Goal: Transaction & Acquisition: Purchase product/service

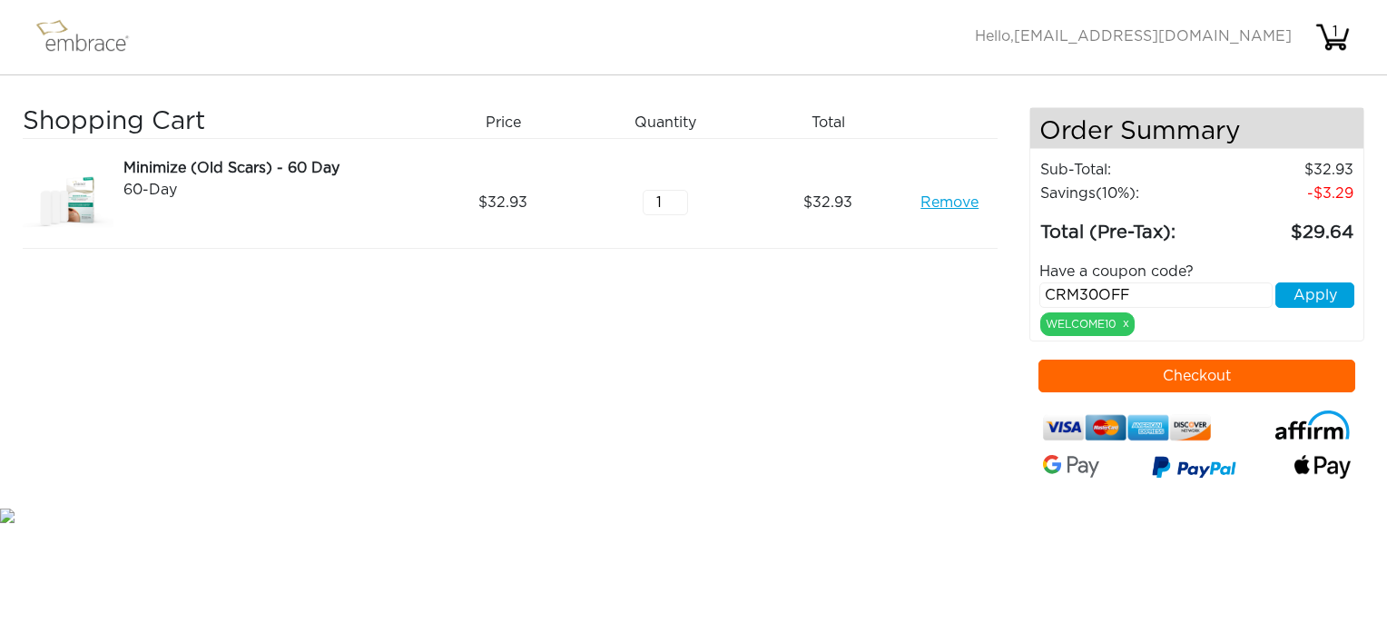
type input "CRM30OFF"
click at [1317, 301] on button "Apply" at bounding box center [1314, 294] width 79 height 25
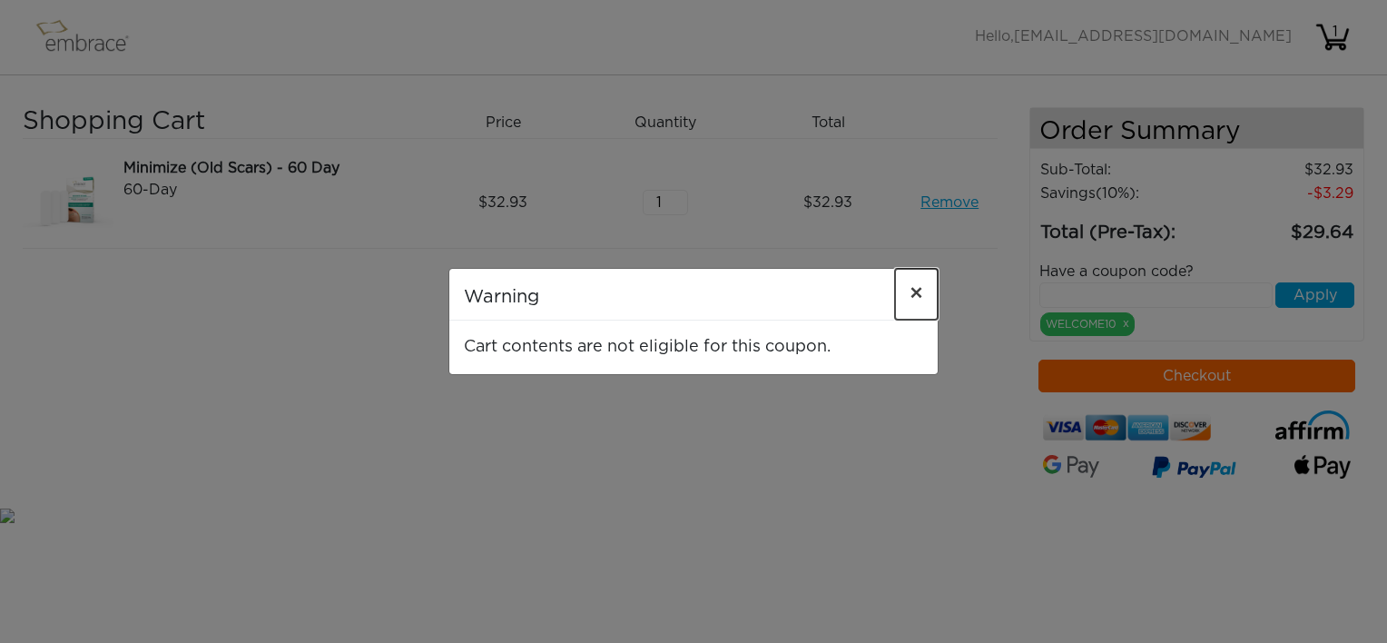
click at [917, 290] on span "×" at bounding box center [917, 294] width 14 height 22
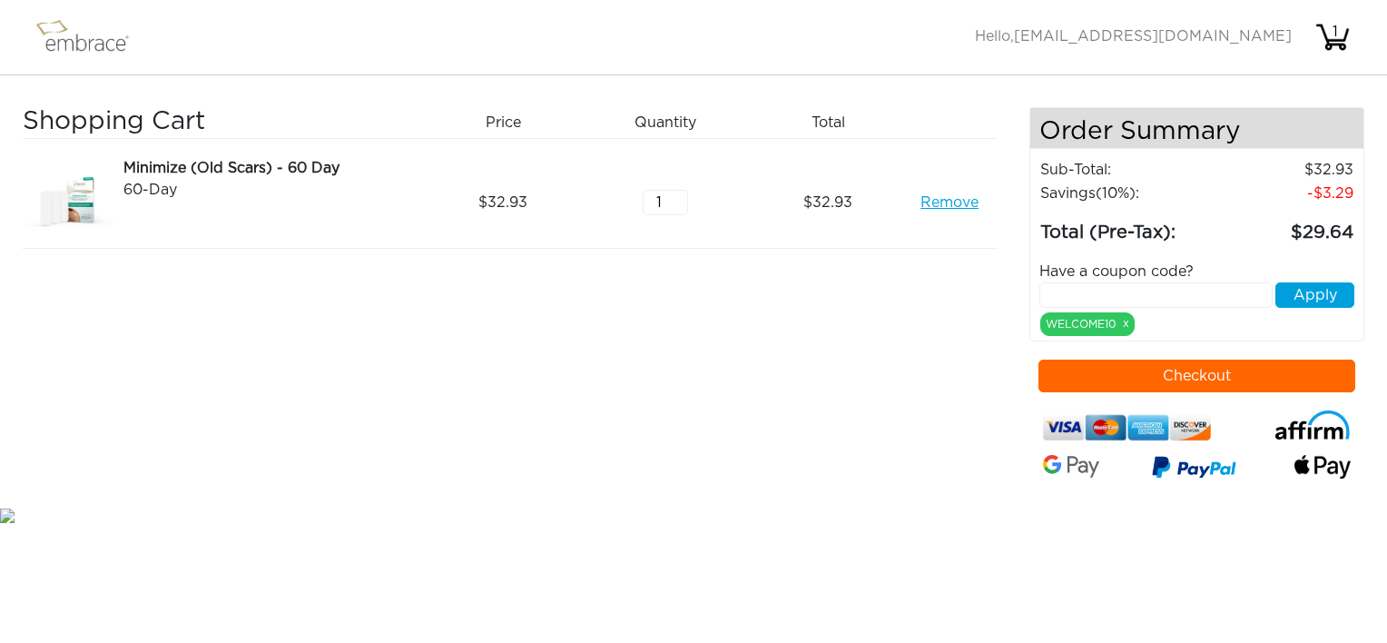
click at [1063, 294] on input "text" at bounding box center [1155, 294] width 233 height 25
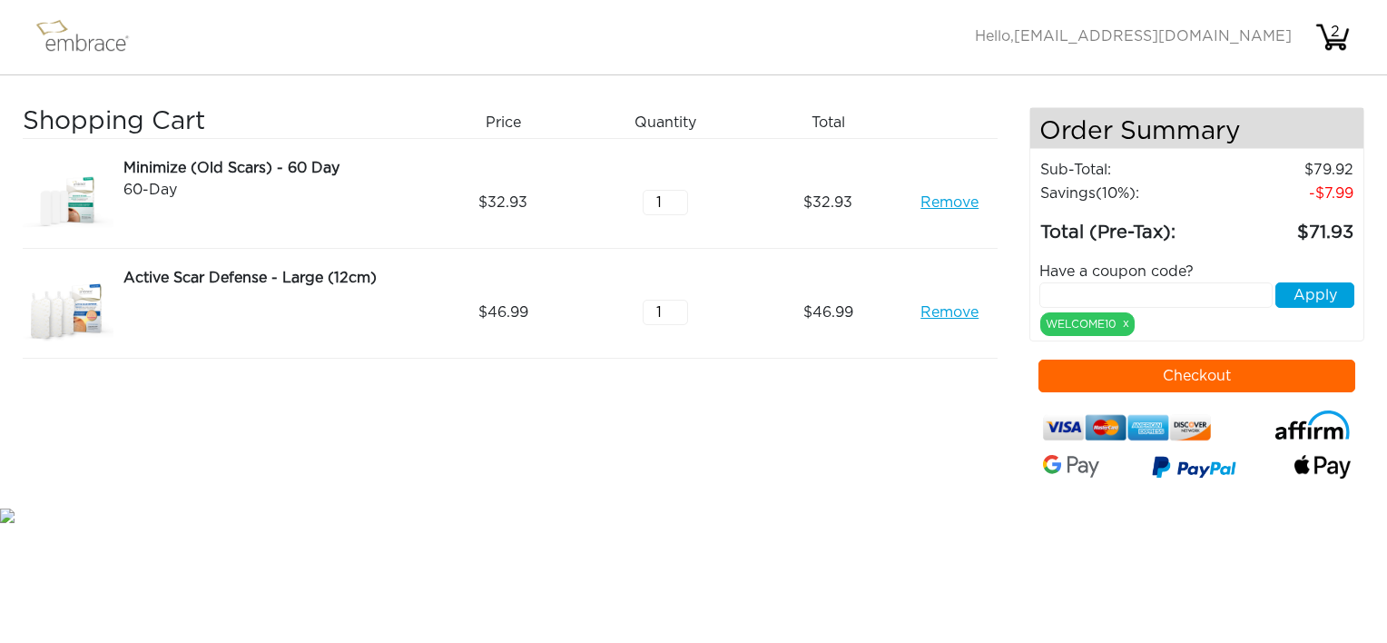
click at [944, 206] on link "Remove" at bounding box center [949, 203] width 58 height 22
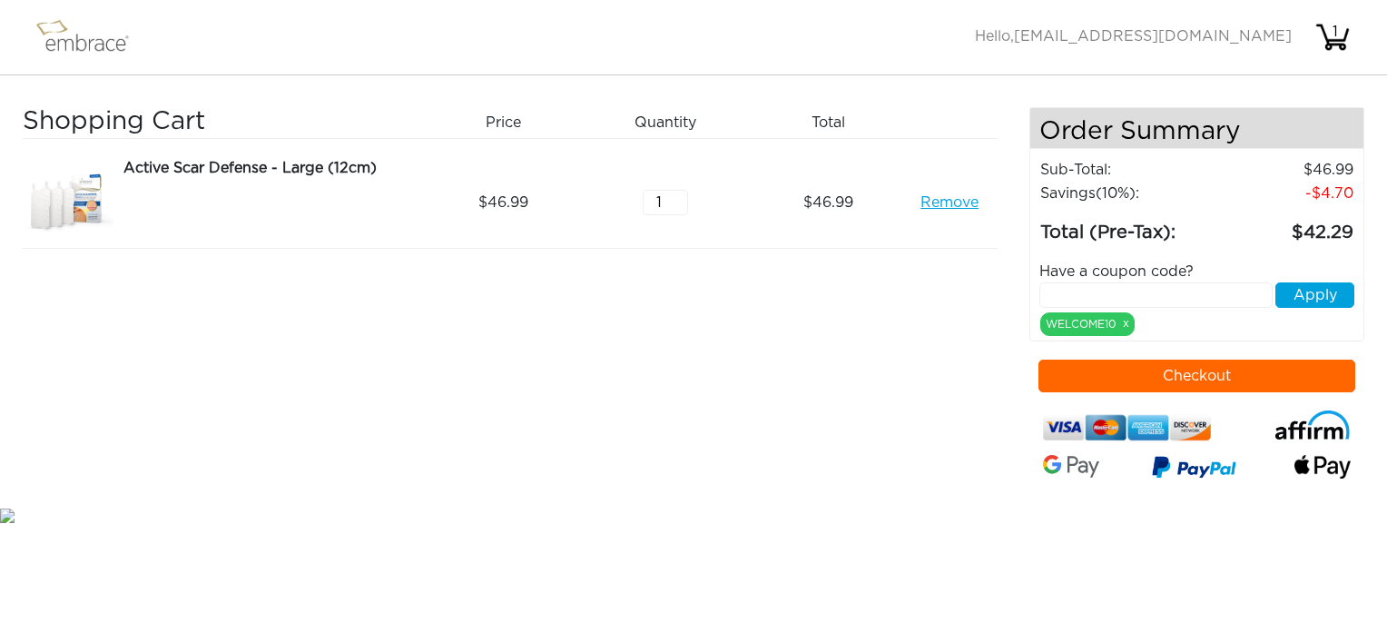
click at [1087, 298] on input "text" at bounding box center [1155, 294] width 233 height 25
type input "CRM30OFF"
click at [1300, 288] on button "Apply" at bounding box center [1314, 294] width 79 height 25
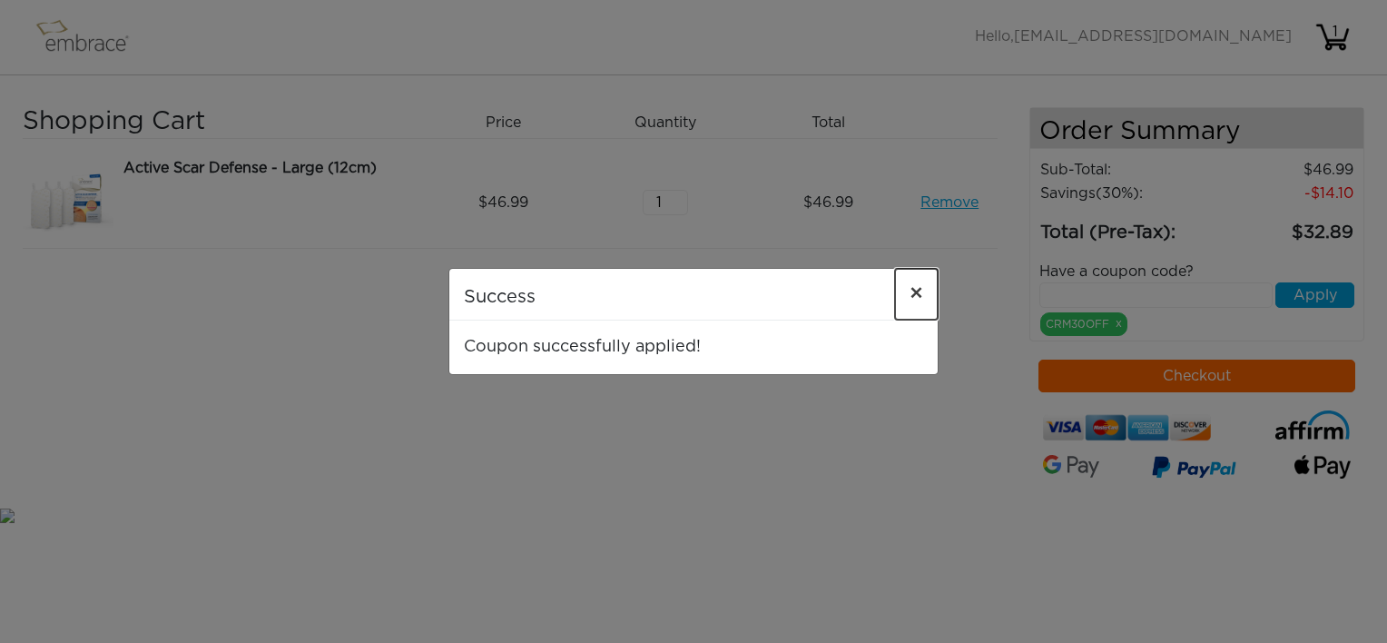
click at [910, 287] on span "×" at bounding box center [917, 294] width 14 height 22
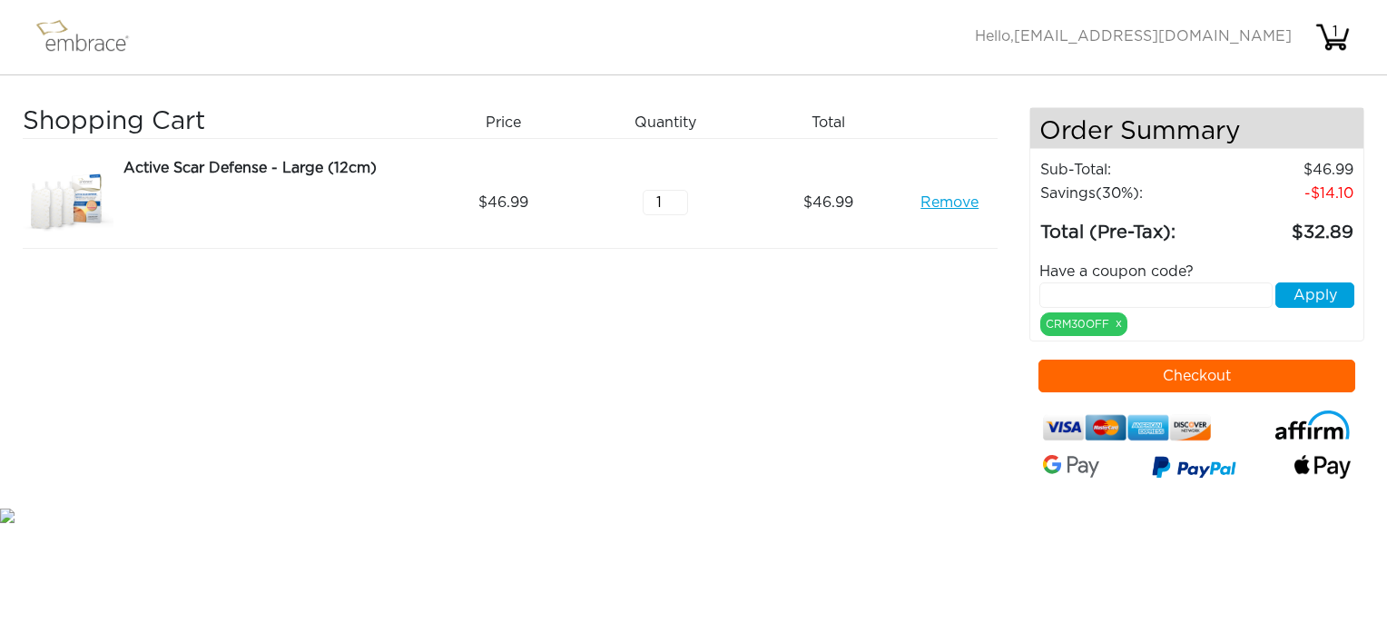
click at [948, 203] on link "Remove" at bounding box center [949, 203] width 58 height 22
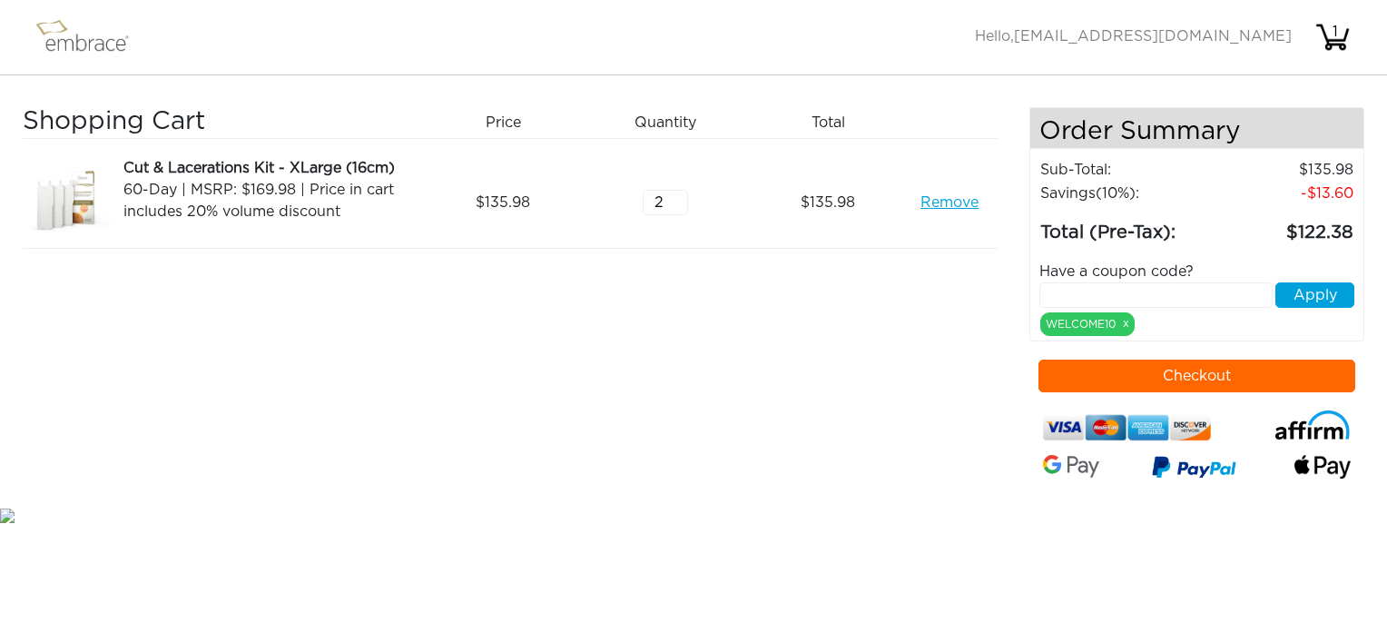
type input "2"
click at [675, 195] on input "2" at bounding box center [665, 202] width 45 height 25
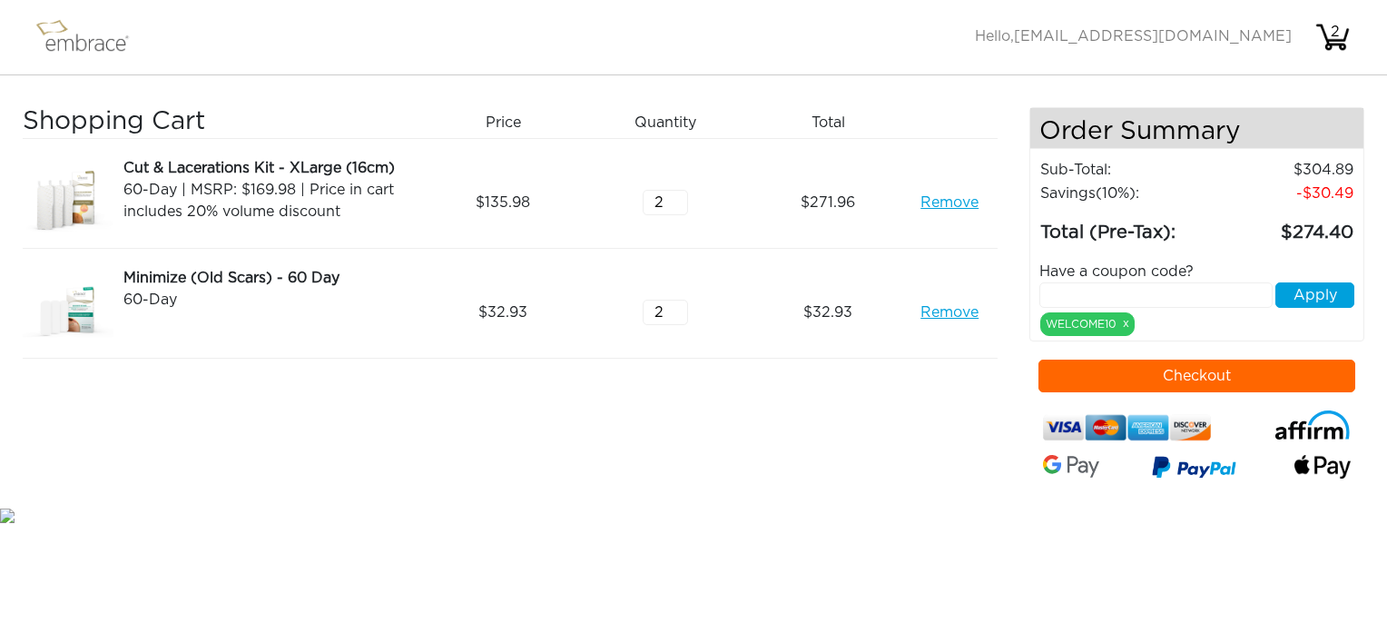
click at [676, 306] on input "2" at bounding box center [665, 312] width 45 height 25
click at [675, 303] on input "3" at bounding box center [665, 312] width 45 height 25
type input "4"
click at [675, 303] on input "4" at bounding box center [665, 312] width 45 height 25
click at [1078, 294] on input "text" at bounding box center [1155, 294] width 233 height 25
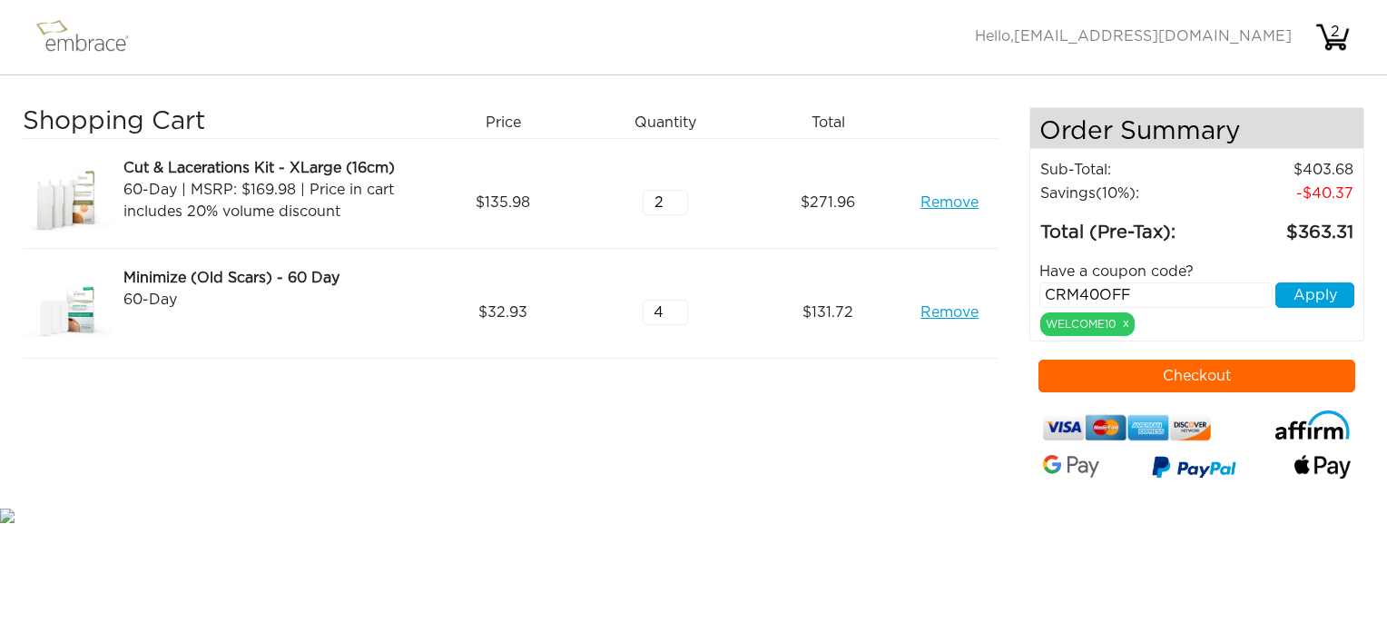
click at [1087, 291] on input "CRM40OFF" at bounding box center [1155, 294] width 233 height 25
click at [1150, 295] on input "CRM30OFF" at bounding box center [1155, 294] width 233 height 25
type input "CRM30OFF"
click at [1287, 293] on button "Apply" at bounding box center [1314, 294] width 79 height 25
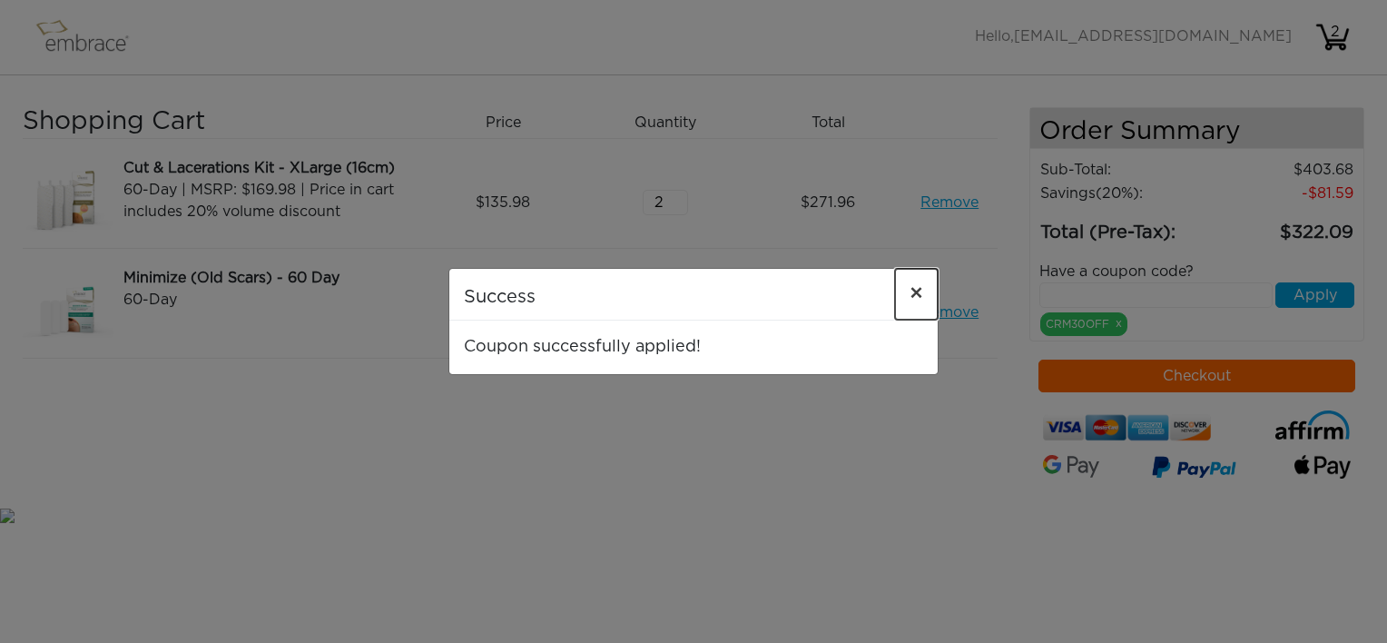
click at [918, 294] on span "×" at bounding box center [917, 294] width 14 height 22
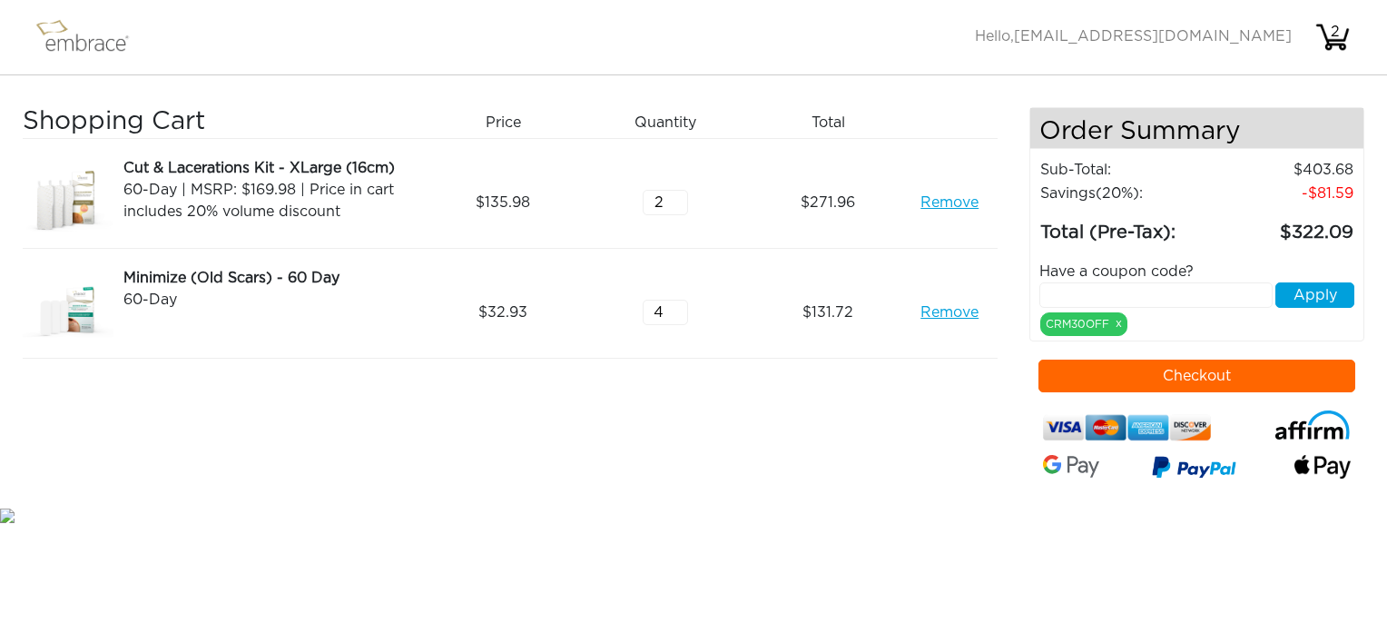
click at [1114, 288] on input "text" at bounding box center [1155, 294] width 233 height 25
click at [945, 309] on link "Remove" at bounding box center [949, 312] width 58 height 22
click at [676, 302] on input "2" at bounding box center [665, 312] width 45 height 25
drag, startPoint x: 662, startPoint y: 315, endPoint x: 644, endPoint y: 313, distance: 17.3
click at [644, 313] on input "2" at bounding box center [665, 312] width 45 height 25
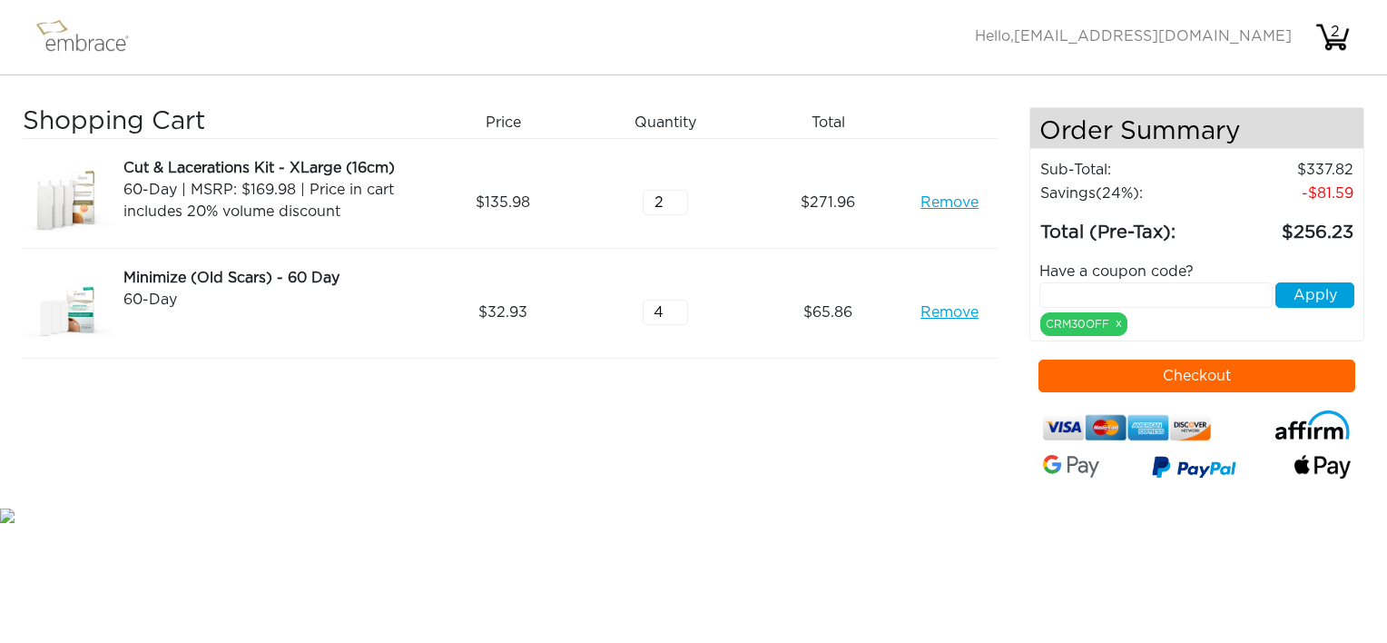
type input "4"
click at [1294, 295] on button "Apply" at bounding box center [1314, 294] width 79 height 25
drag, startPoint x: 937, startPoint y: 307, endPoint x: 895, endPoint y: 329, distance: 47.1
click at [936, 308] on link "Remove" at bounding box center [949, 312] width 58 height 22
click at [677, 301] on input "2" at bounding box center [665, 312] width 45 height 25
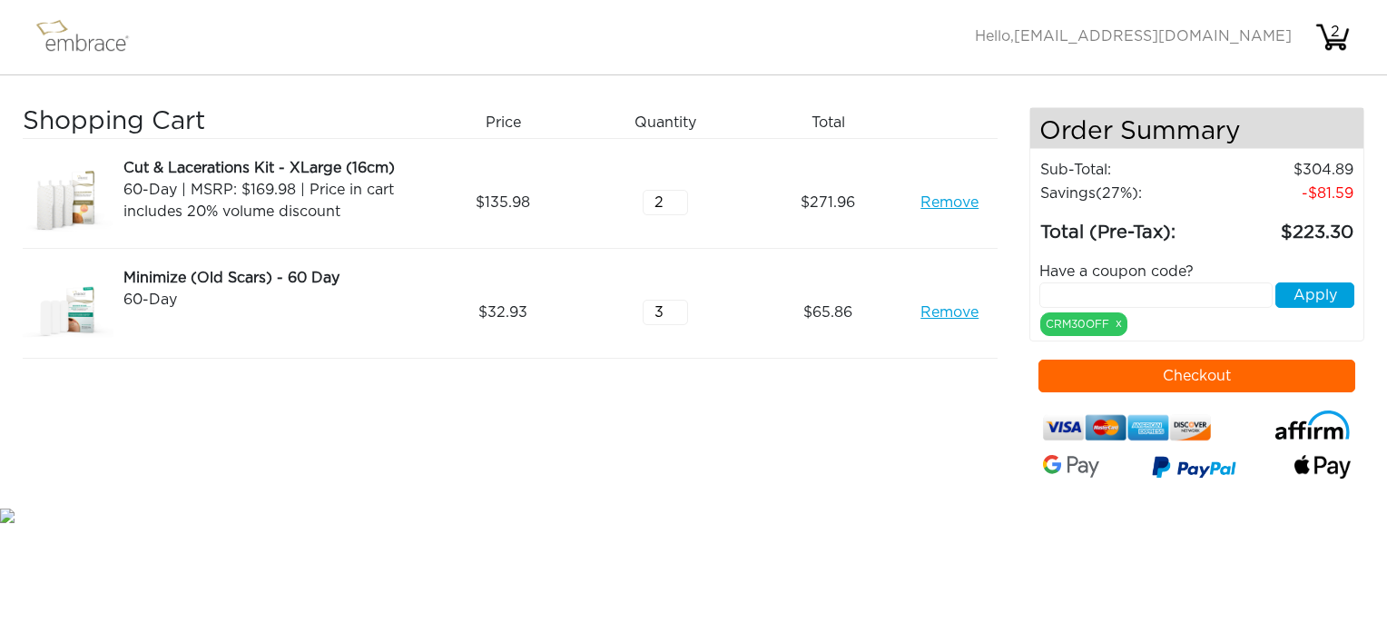
click at [677, 301] on input "3" at bounding box center [665, 312] width 45 height 25
type input "4"
click at [677, 301] on input "4" at bounding box center [665, 312] width 45 height 25
click at [930, 200] on link "Remove" at bounding box center [949, 203] width 58 height 22
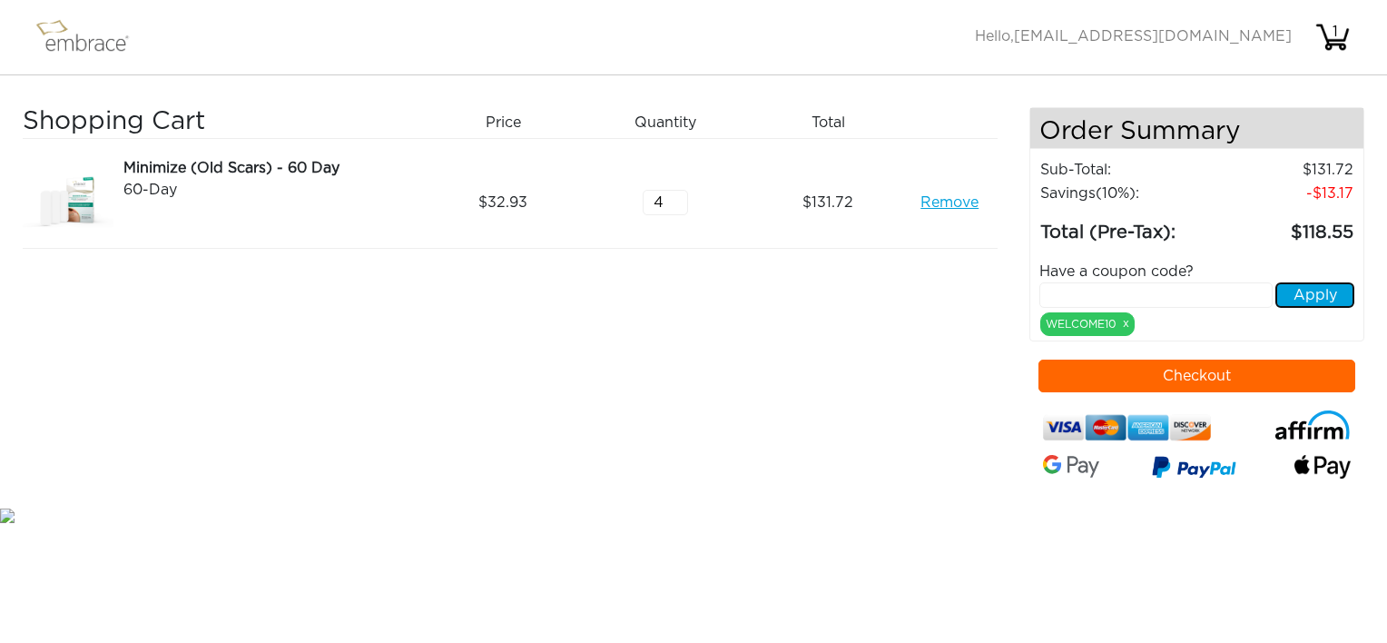
click at [1314, 294] on button "Apply" at bounding box center [1314, 294] width 79 height 25
